Goal: Information Seeking & Learning: Find specific fact

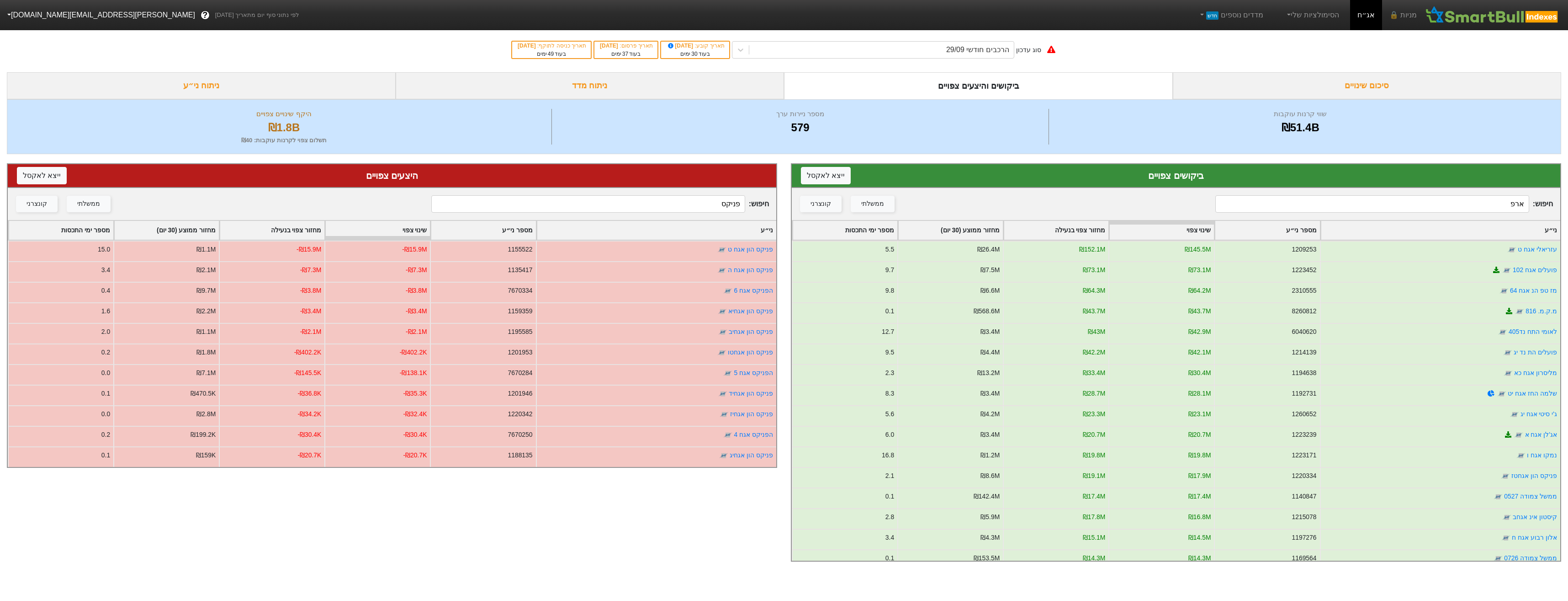
click at [696, 194] on div "חיפוש : פניקס ממשלתי קונצרני" at bounding box center [392, 204] width 769 height 32
click at [698, 197] on input "פניקס" at bounding box center [588, 204] width 314 height 18
click at [702, 203] on input "פניקס" at bounding box center [588, 204] width 314 height 18
click at [702, 204] on input "פניקס" at bounding box center [588, 204] width 314 height 18
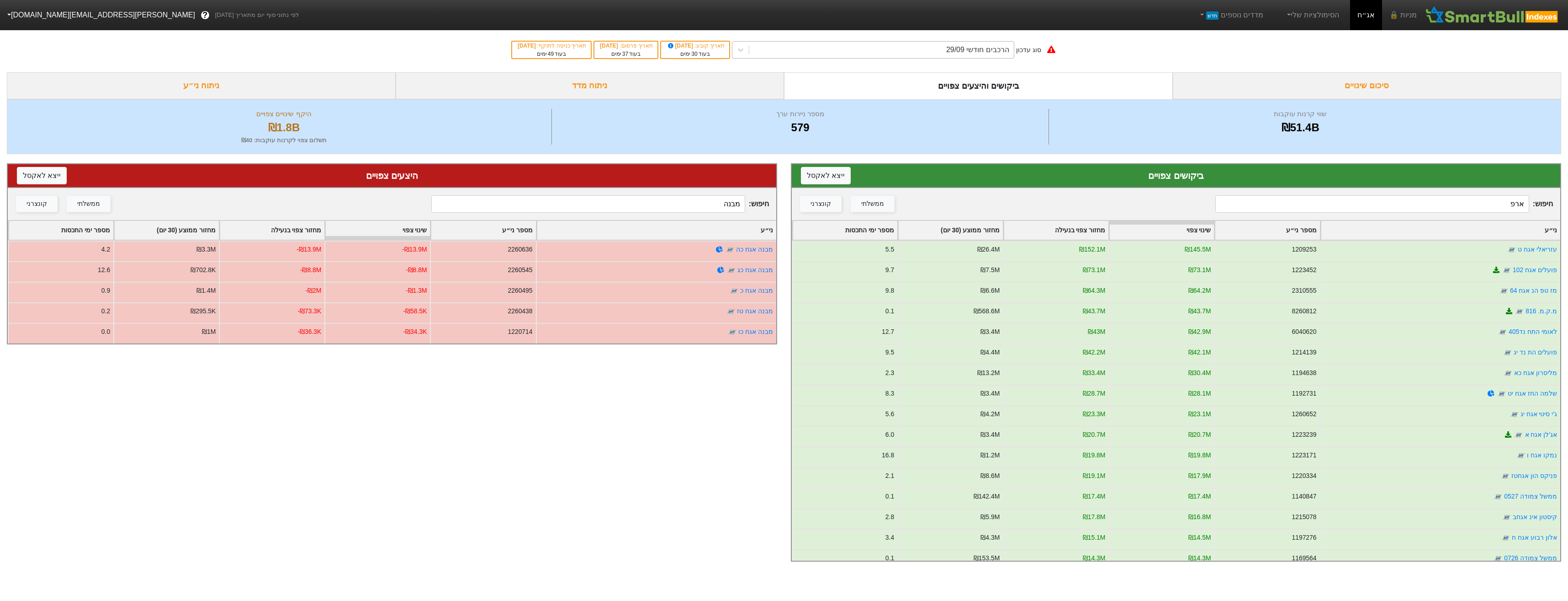
click at [971, 49] on div "הרכבים חודשי 29/09" at bounding box center [978, 49] width 63 height 11
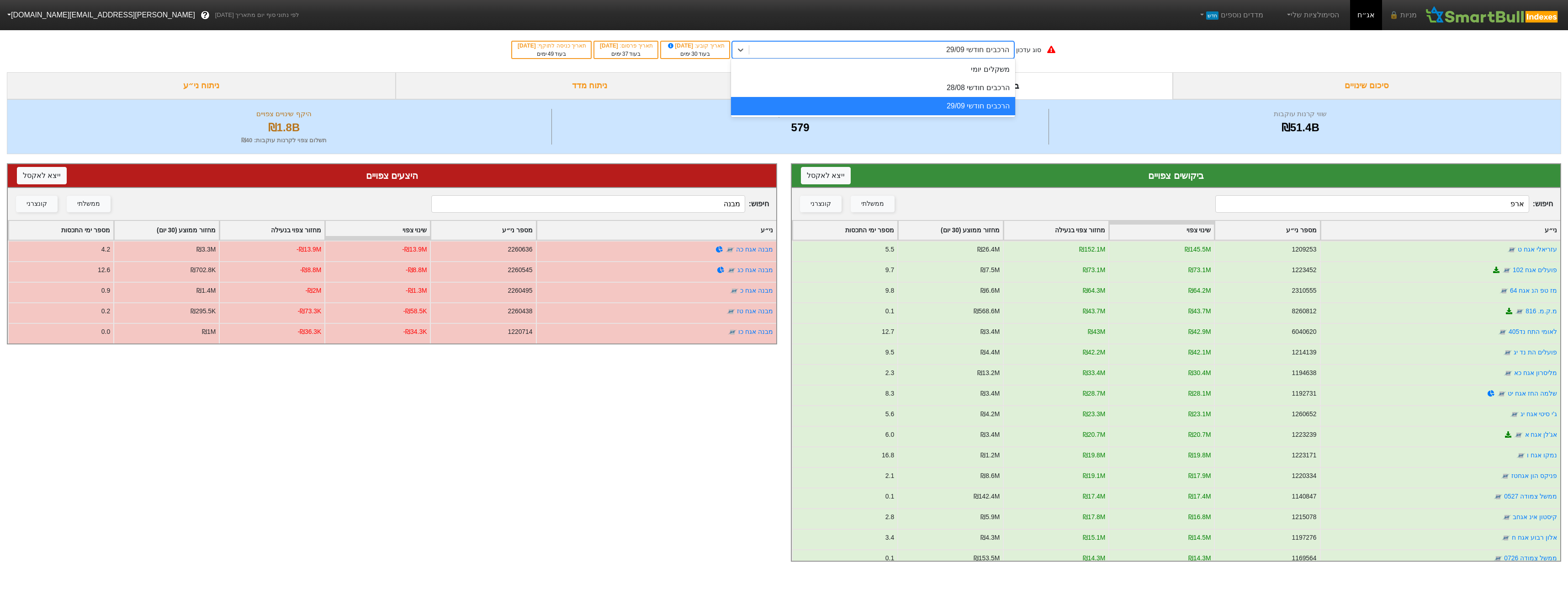
click at [987, 90] on div "הרכבים חודשי 28/08" at bounding box center [873, 87] width 284 height 18
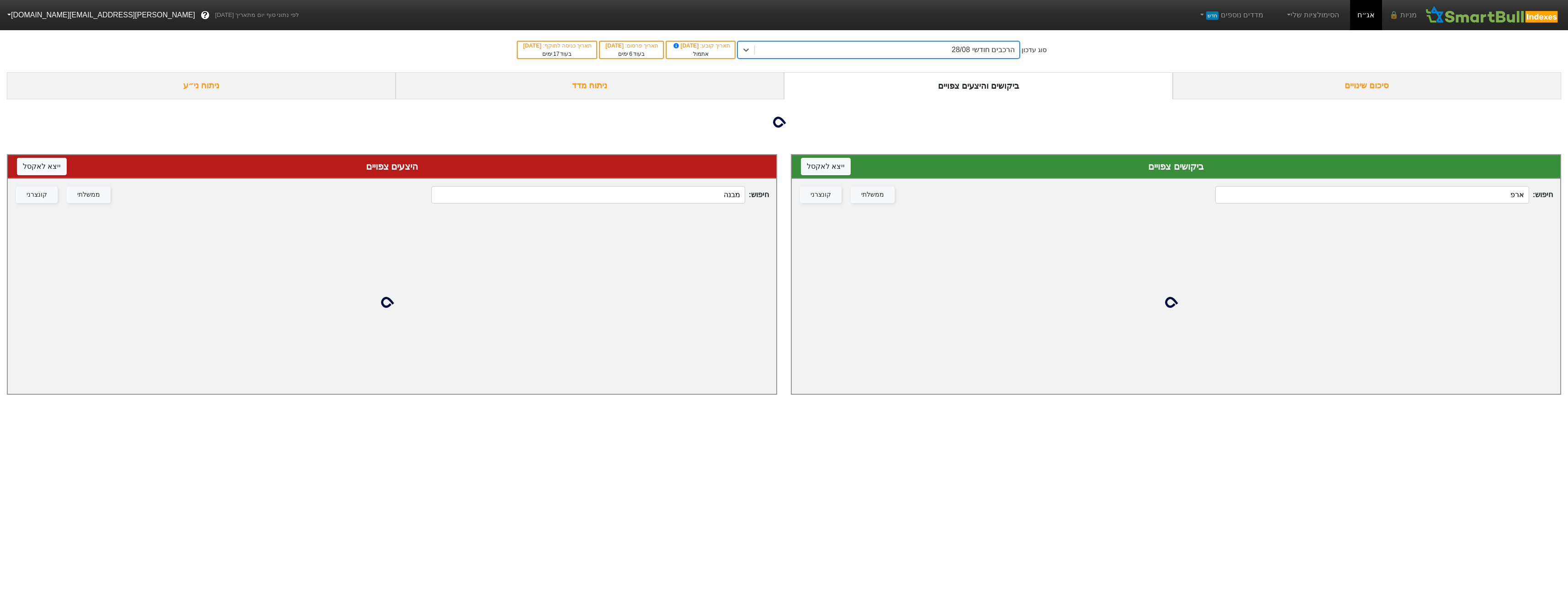
click at [711, 199] on input "מבנה" at bounding box center [588, 195] width 314 height 18
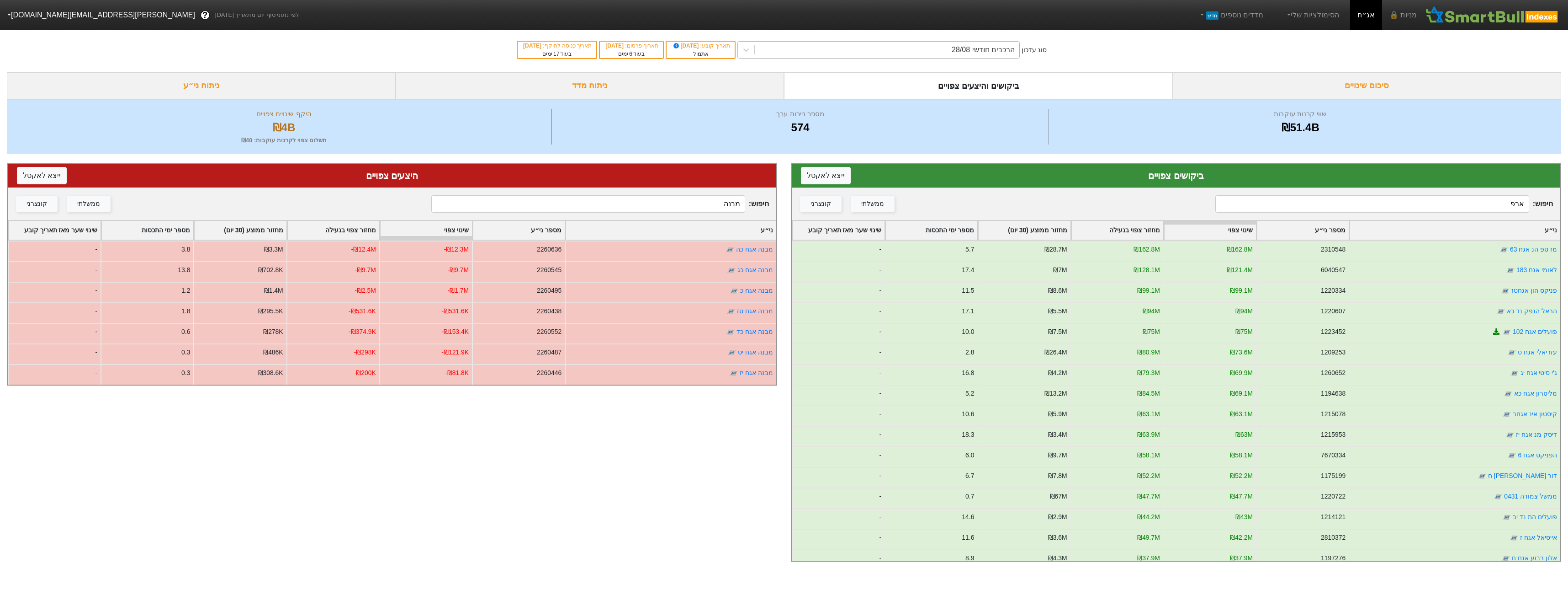
click at [915, 53] on div "הרכבים חודשי 28/08" at bounding box center [887, 50] width 264 height 16
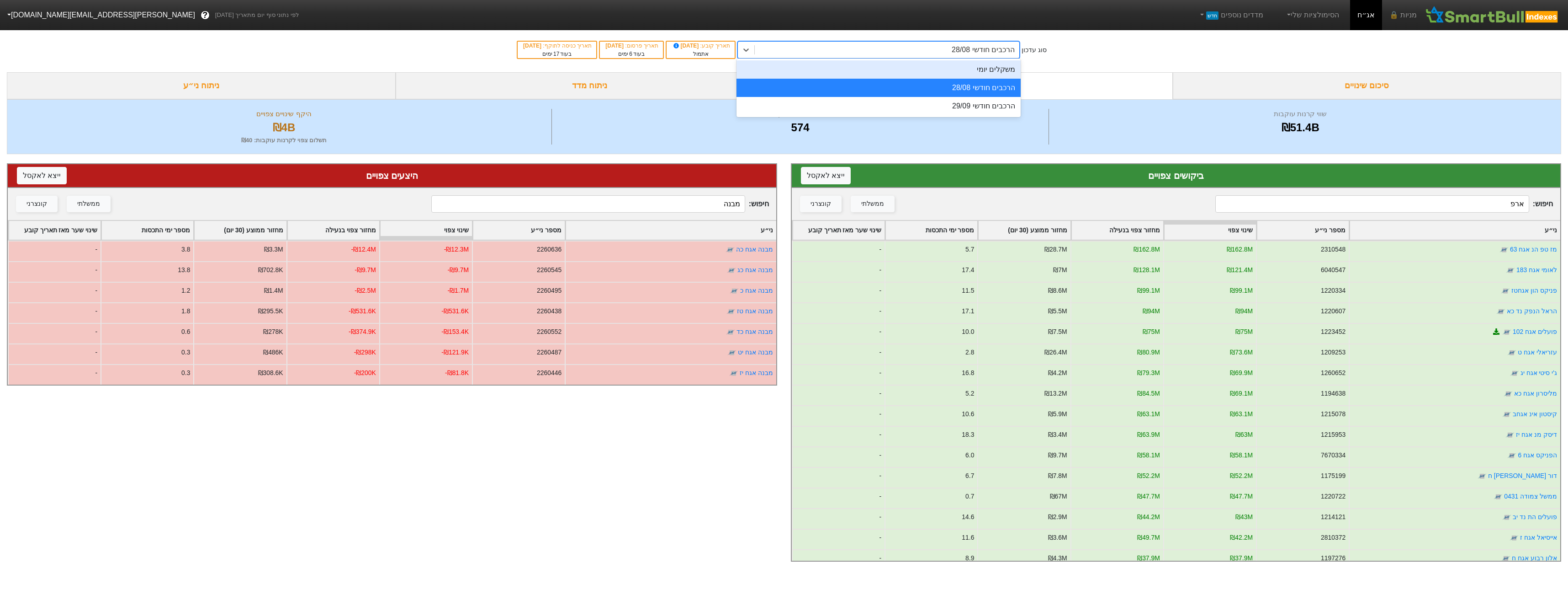
click at [928, 76] on div "משקלים יומי" at bounding box center [878, 69] width 284 height 18
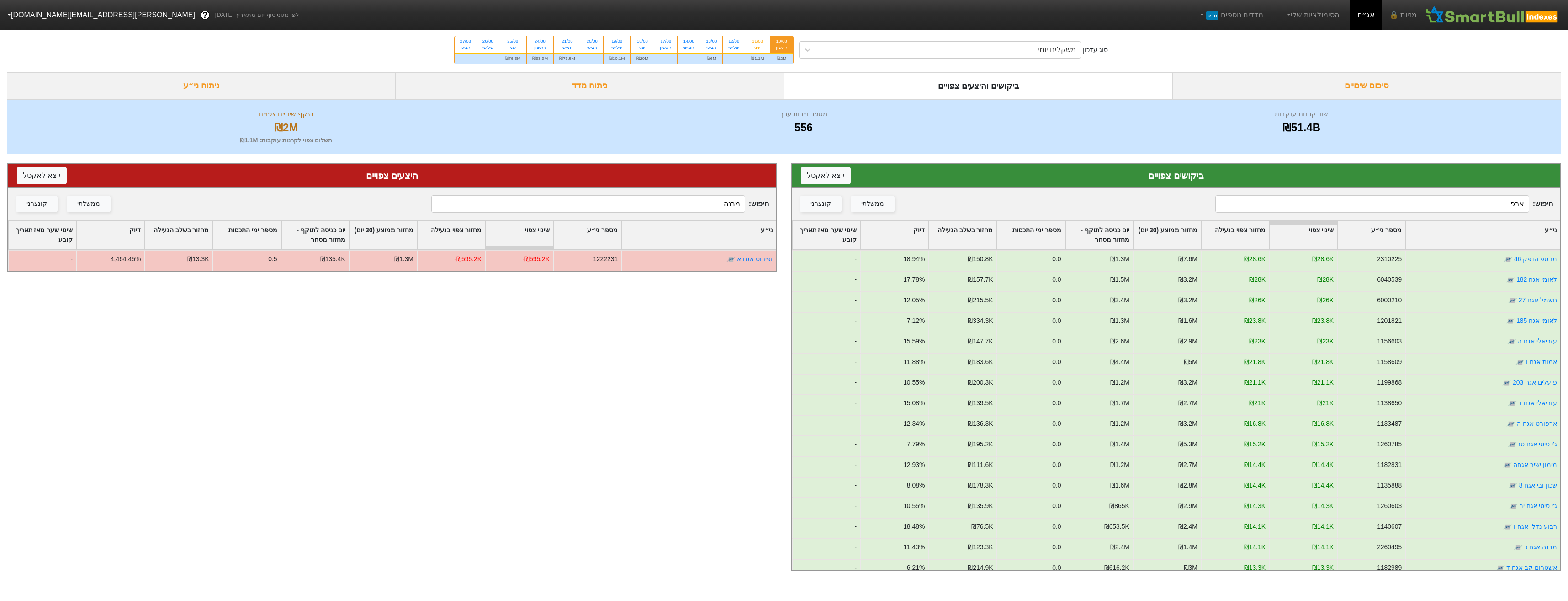
click at [929, 65] on div "סוג עדכון משקלים יומי 10/08 ראשון ₪2M 11/08 שני ₪1.1M 12/08 שלישי - 13/08 רביעי…" at bounding box center [784, 49] width 1568 height 45
click at [932, 60] on div "סוג עדכון משקלים יומי 10/08 ראשון ₪2M 11/08 שני ₪1.1M 12/08 שלישי - 13/08 רביעי…" at bounding box center [784, 49] width 1568 height 45
drag, startPoint x: 932, startPoint y: 60, endPoint x: 934, endPoint y: 53, distance: 7.3
click at [934, 53] on div "משקלים יומי" at bounding box center [949, 50] width 264 height 16
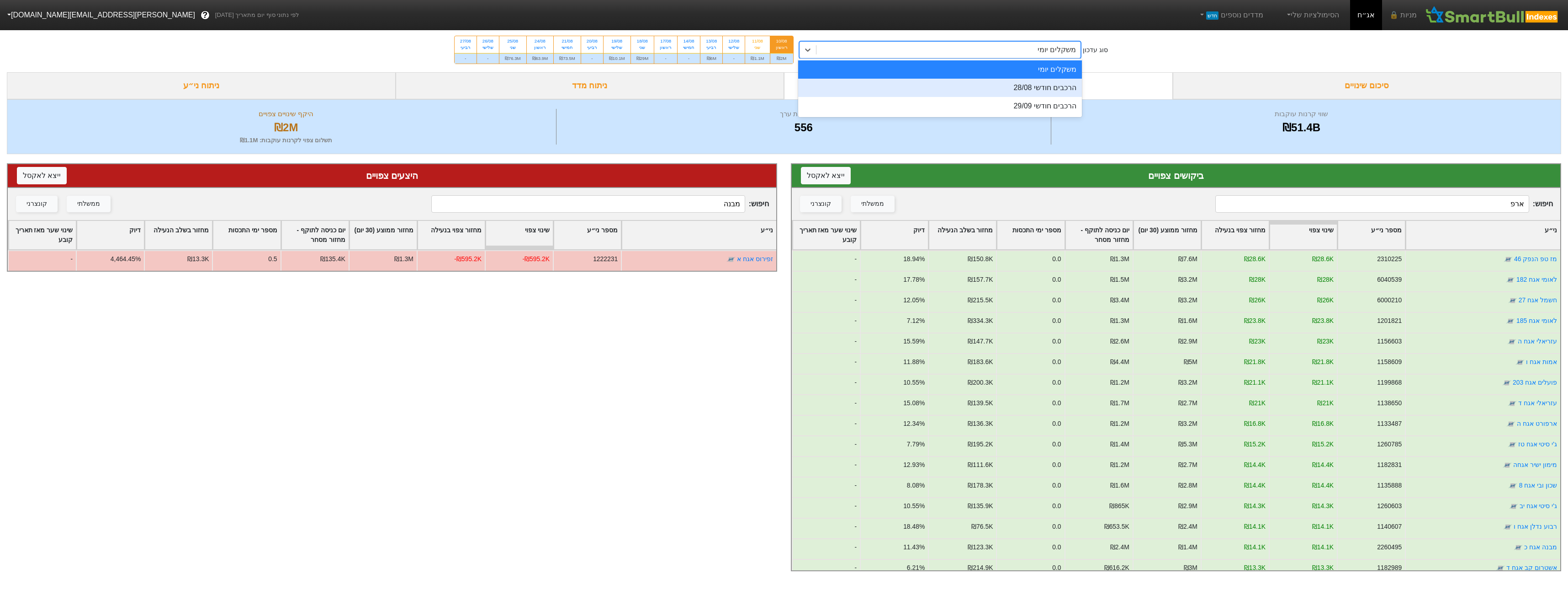
click at [983, 86] on div "הרכבים חודשי 28/08" at bounding box center [940, 87] width 284 height 18
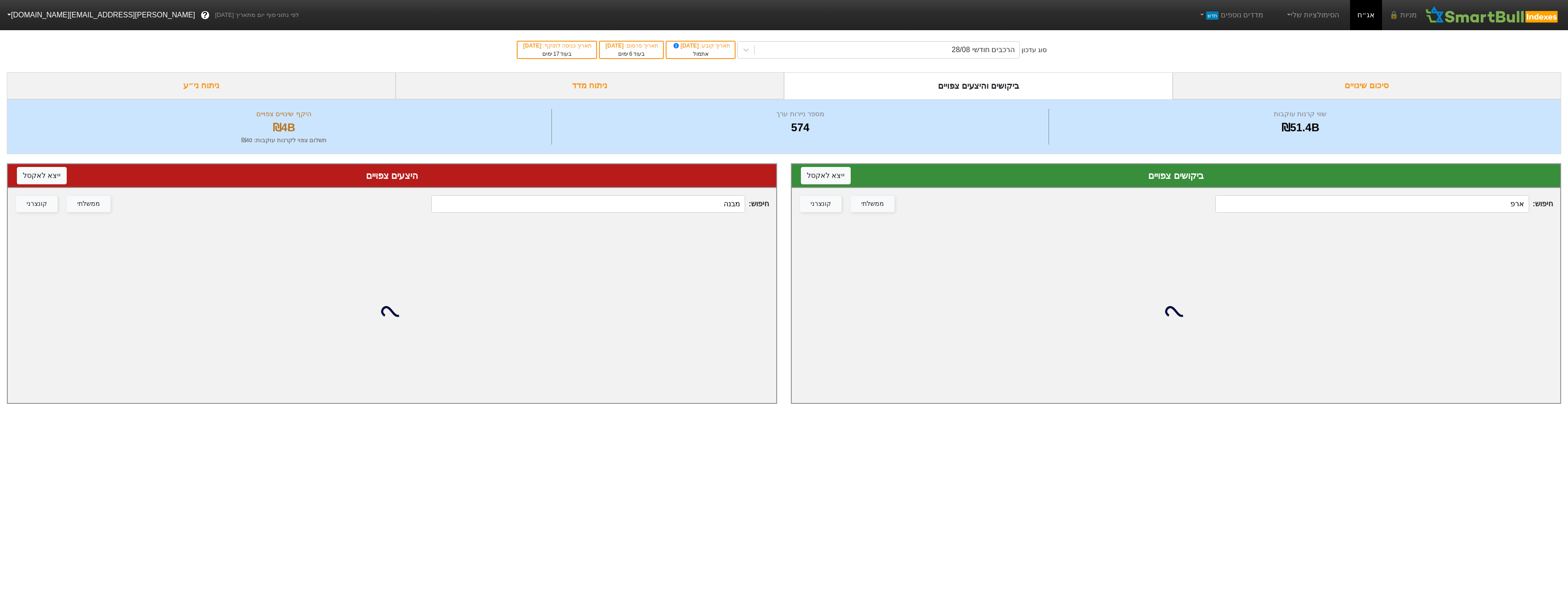
click at [708, 205] on input "מבנה" at bounding box center [588, 204] width 314 height 18
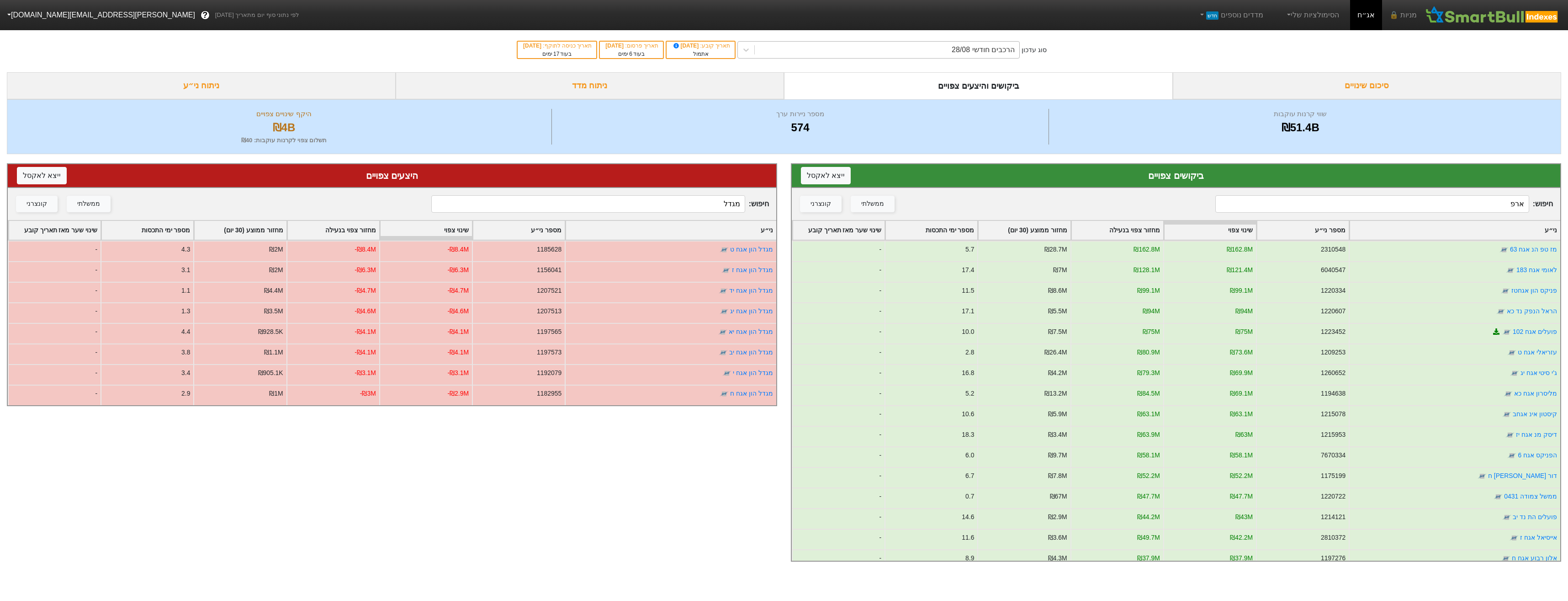
click at [996, 46] on div "הרכבים חודשי 28/08" at bounding box center [983, 49] width 63 height 11
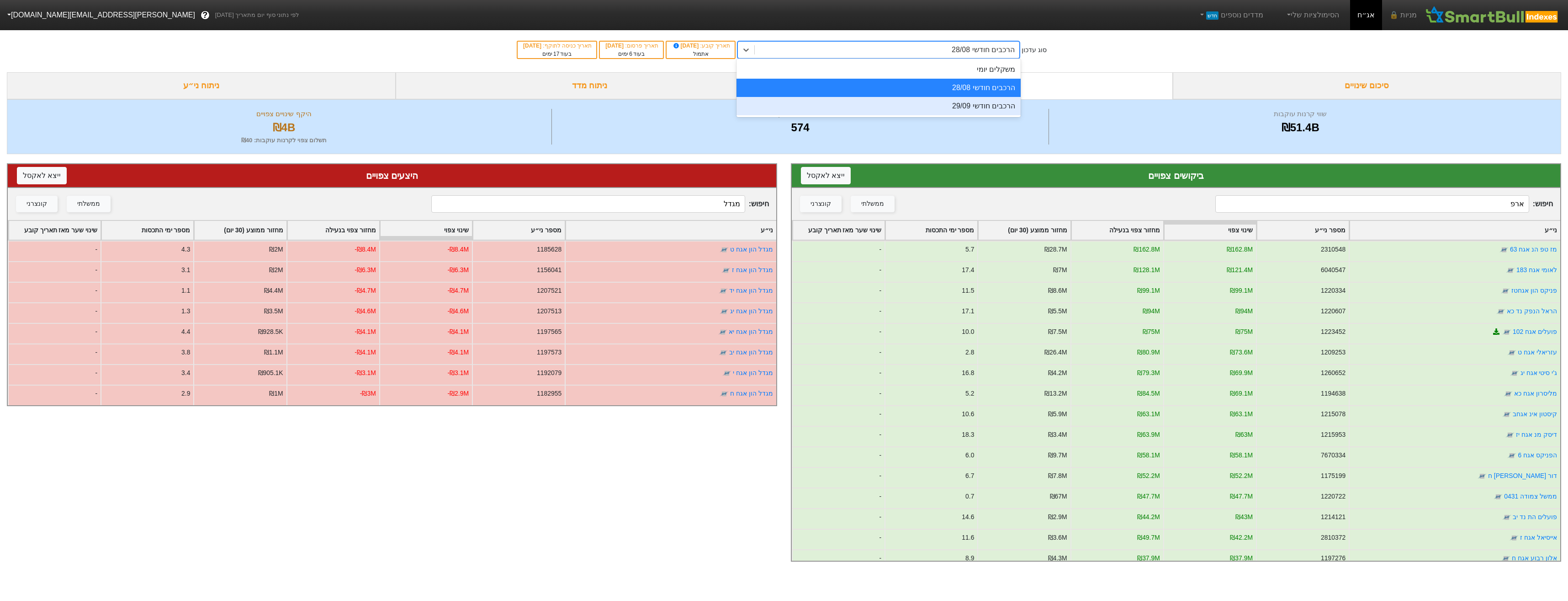
click at [992, 104] on div "הרכבים חודשי 29/09" at bounding box center [878, 106] width 284 height 18
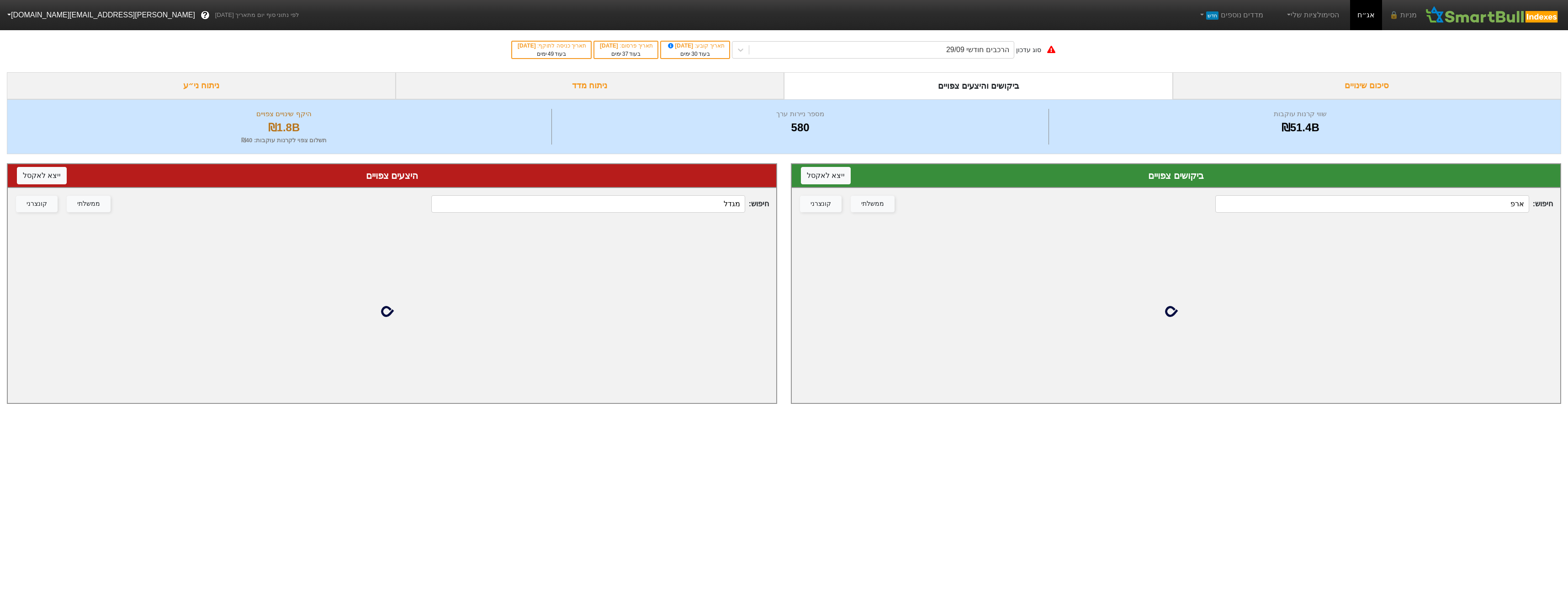
click at [704, 203] on input "מגדל" at bounding box center [588, 204] width 314 height 18
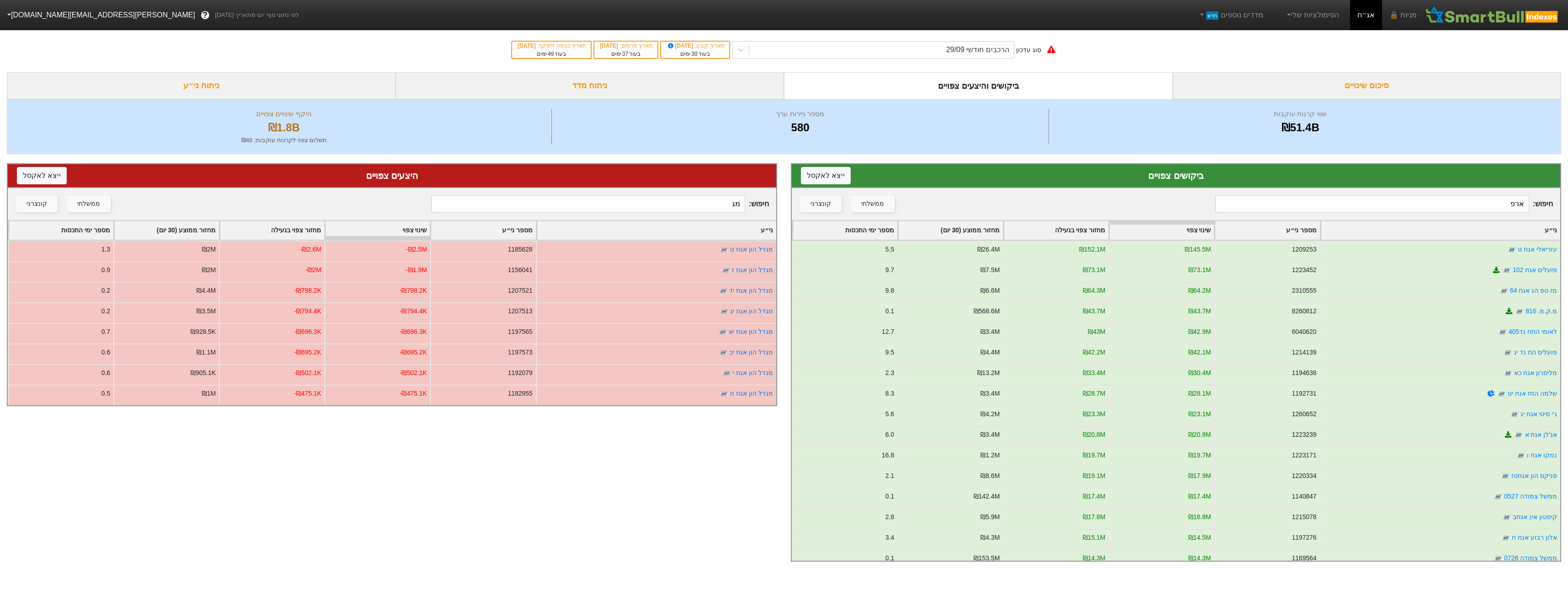
type input "מ"
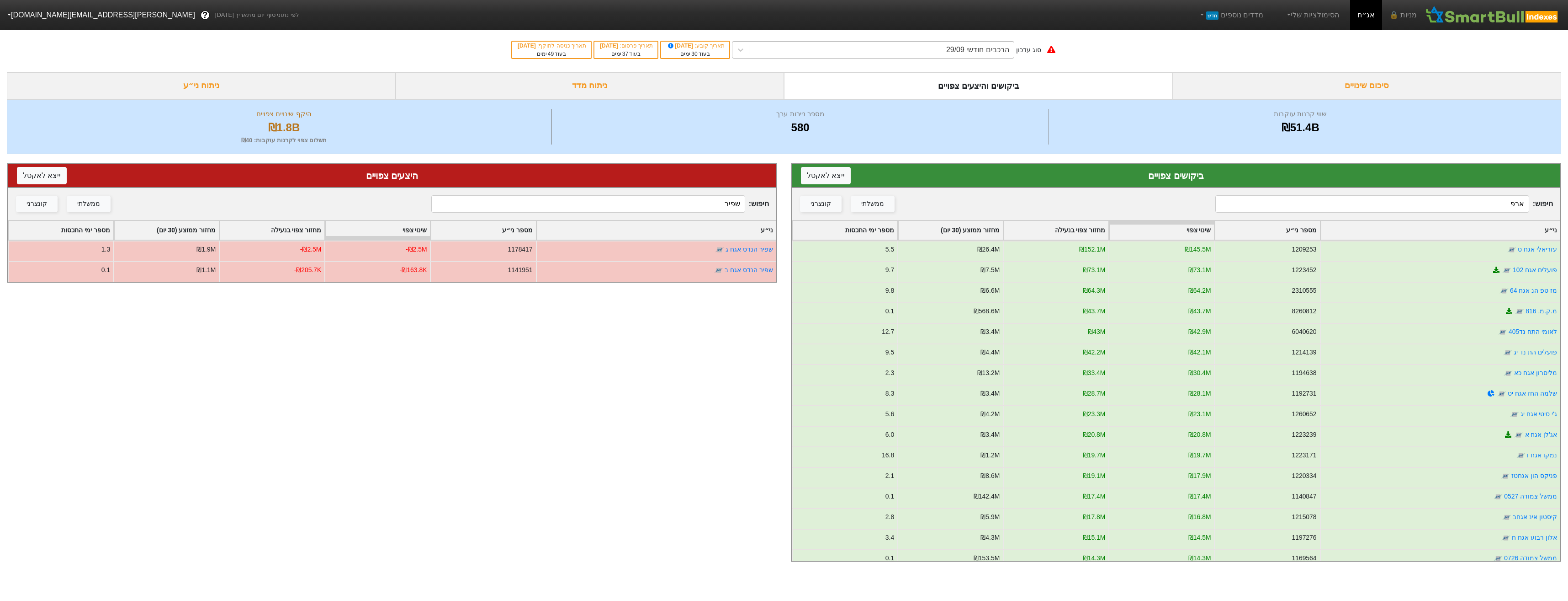
click at [975, 58] on div "הרכבים חודשי 29/09" at bounding box center [873, 50] width 283 height 18
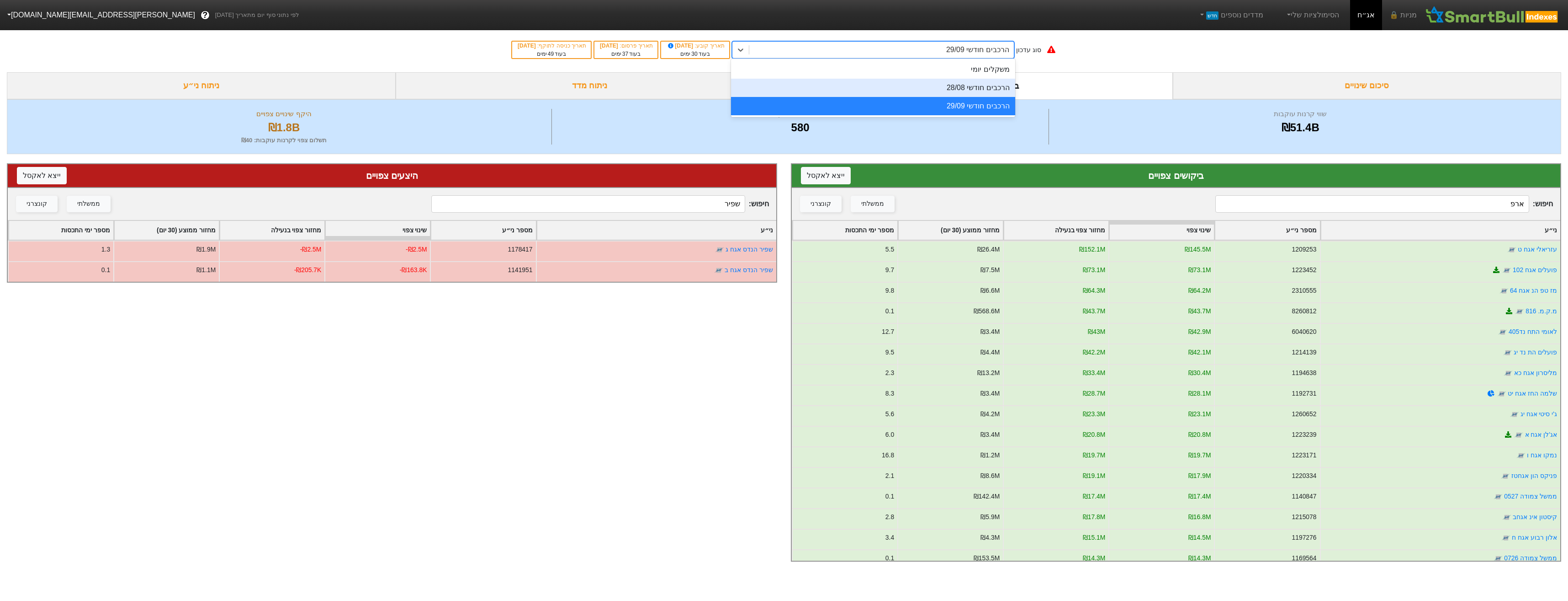
click at [975, 87] on div "הרכבים חודשי 28/08" at bounding box center [873, 87] width 284 height 18
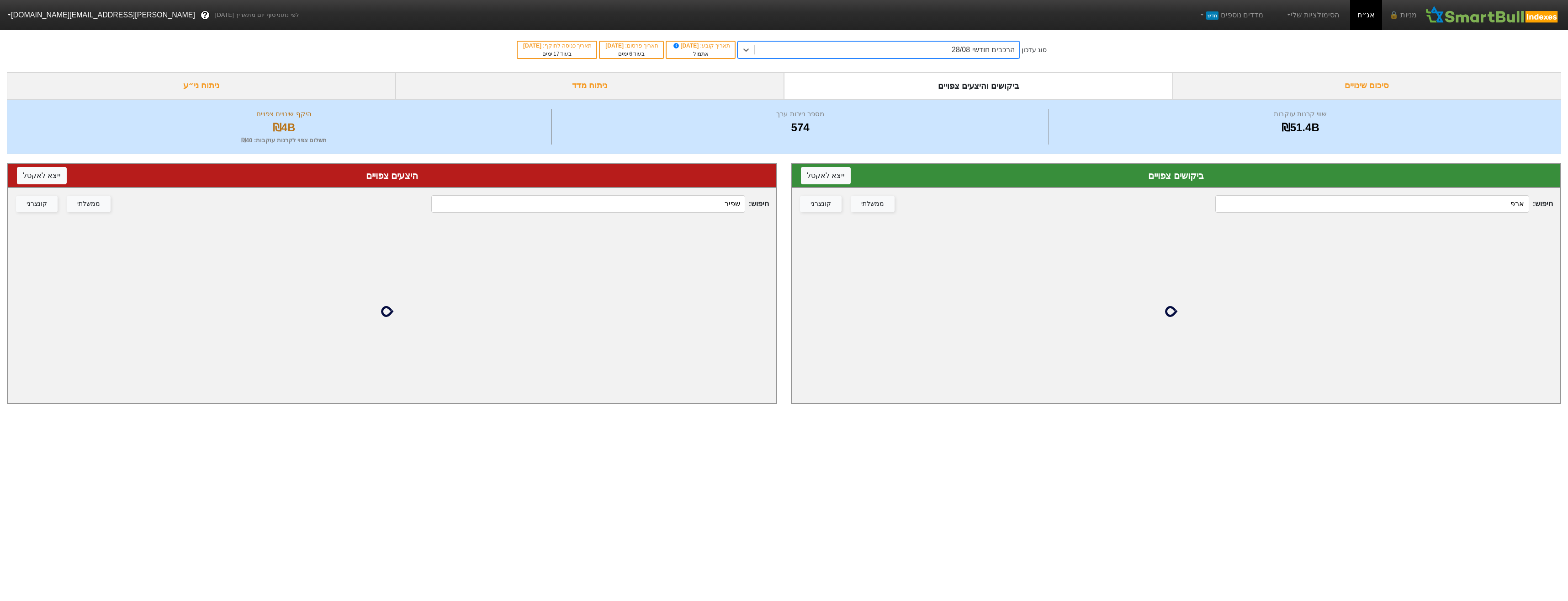
click at [716, 205] on input "שפיר" at bounding box center [588, 204] width 314 height 18
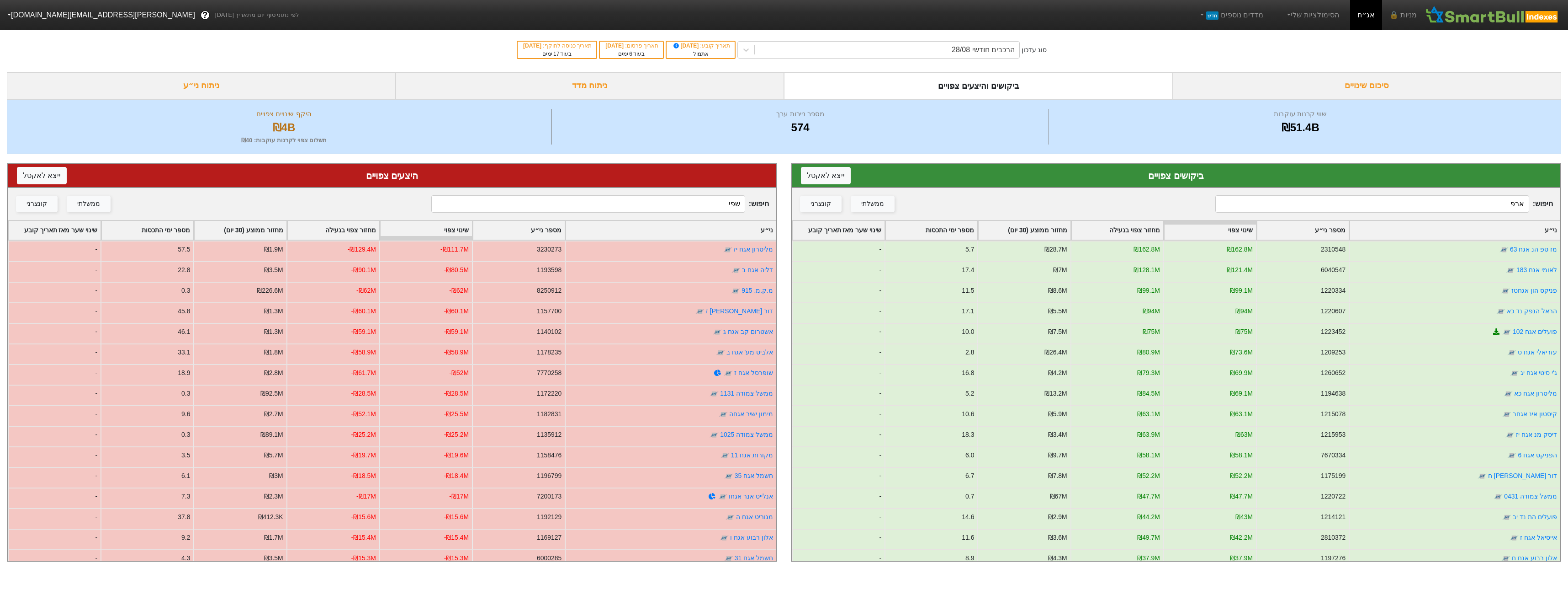
type input "שפיר"
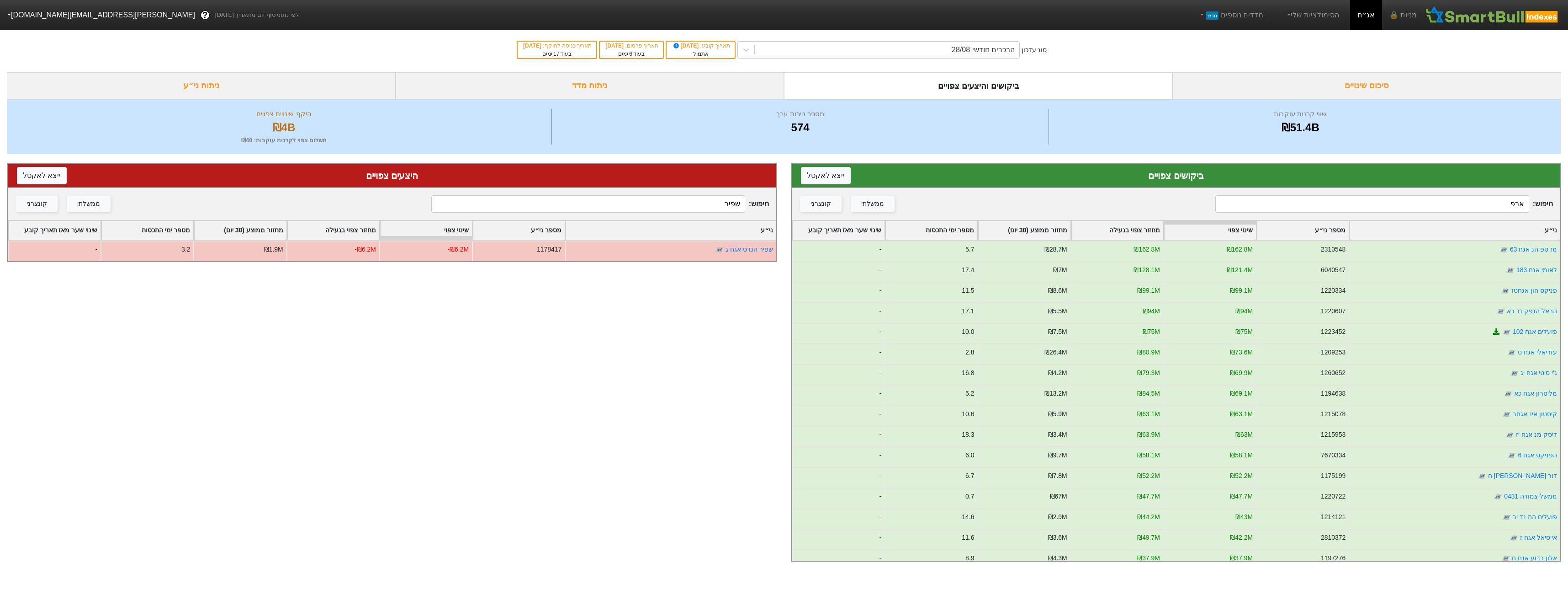
click at [1304, 204] on input "ארפ" at bounding box center [1372, 204] width 314 height 18
click at [1305, 204] on input "ארפ" at bounding box center [1372, 204] width 314 height 18
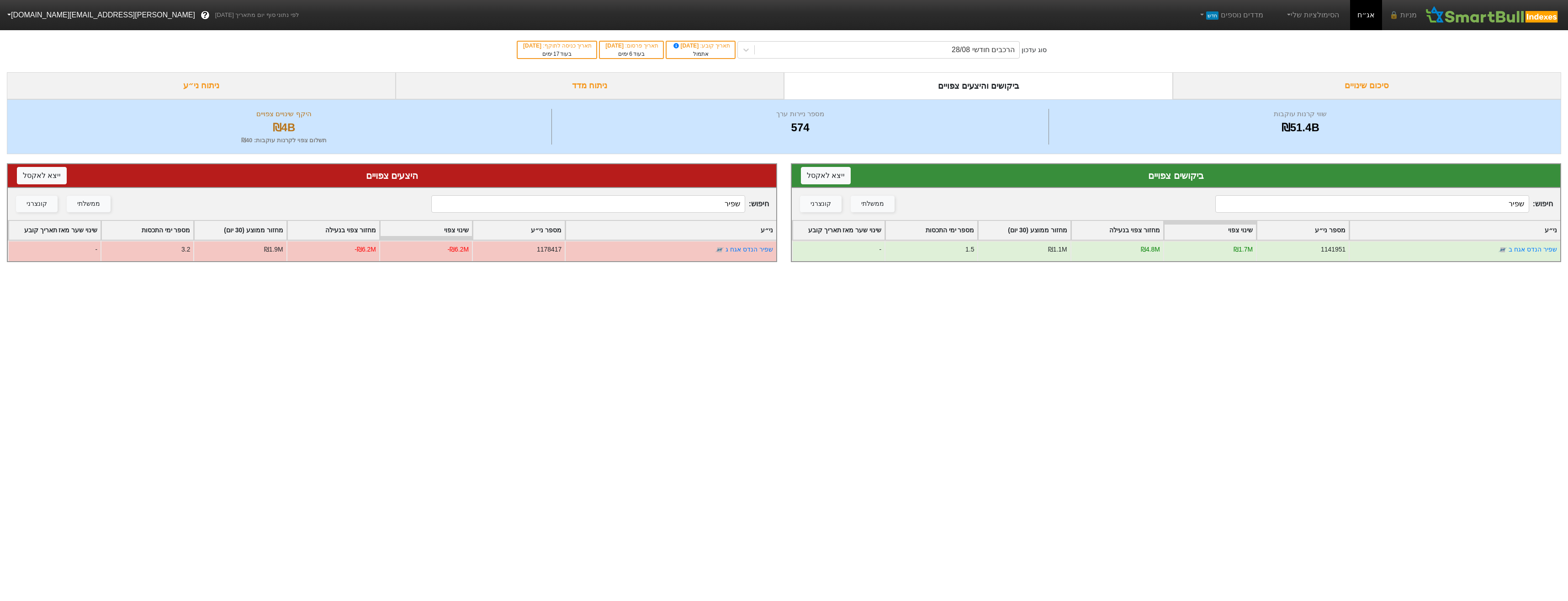
type input "שפיר"
